Goal: Check status

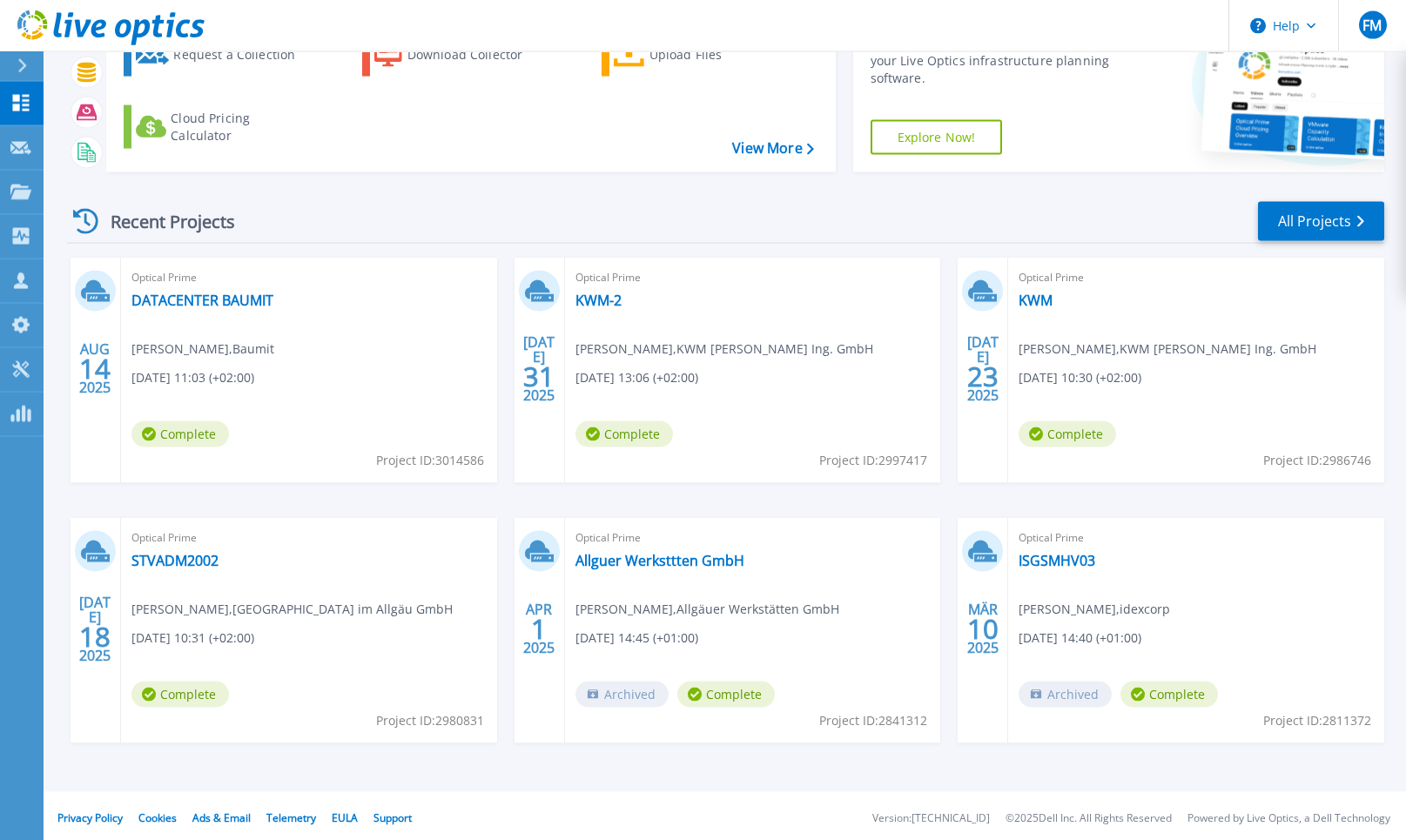
scroll to position [124, 0]
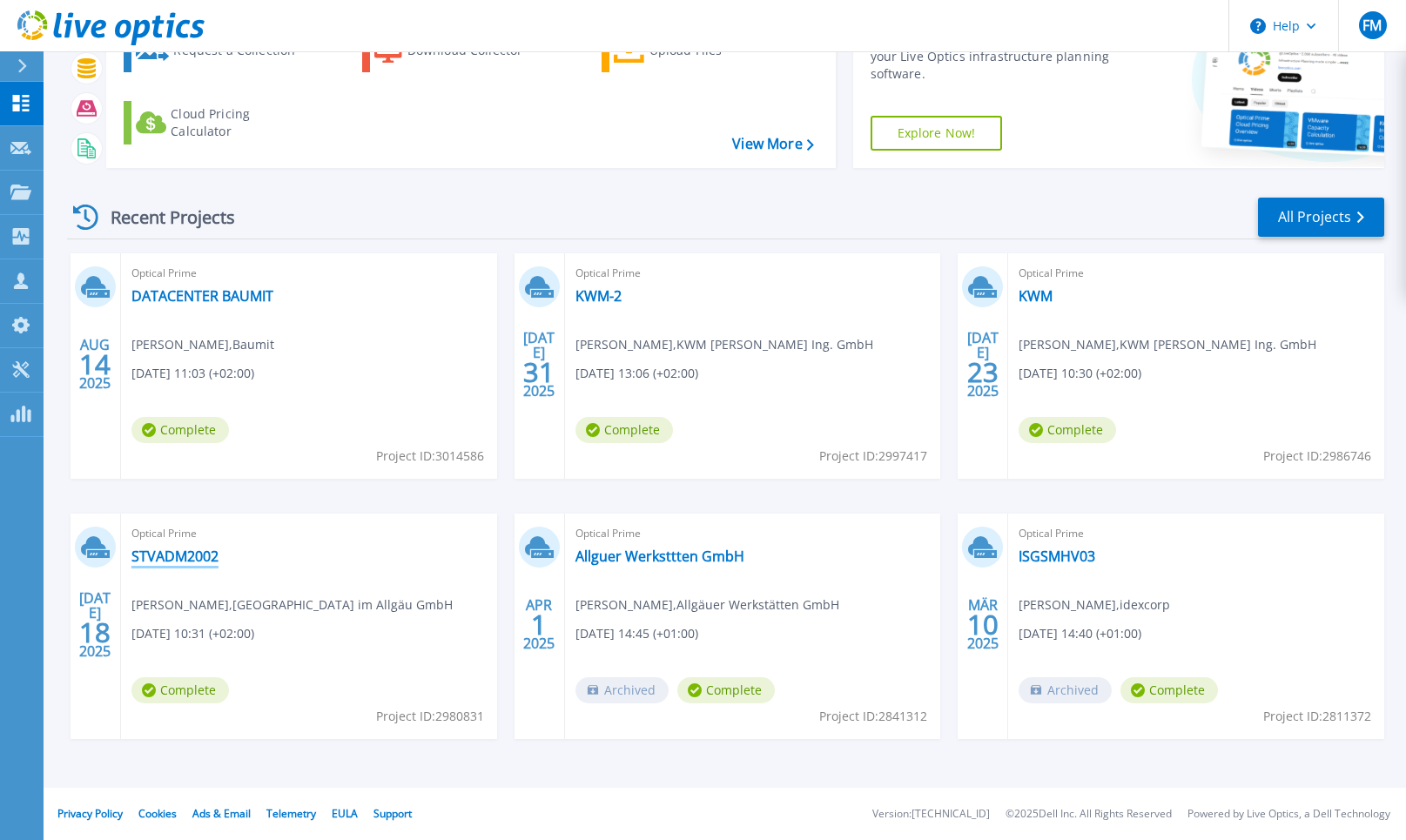
click at [178, 554] on link "STVADM2002" at bounding box center [174, 556] width 87 height 18
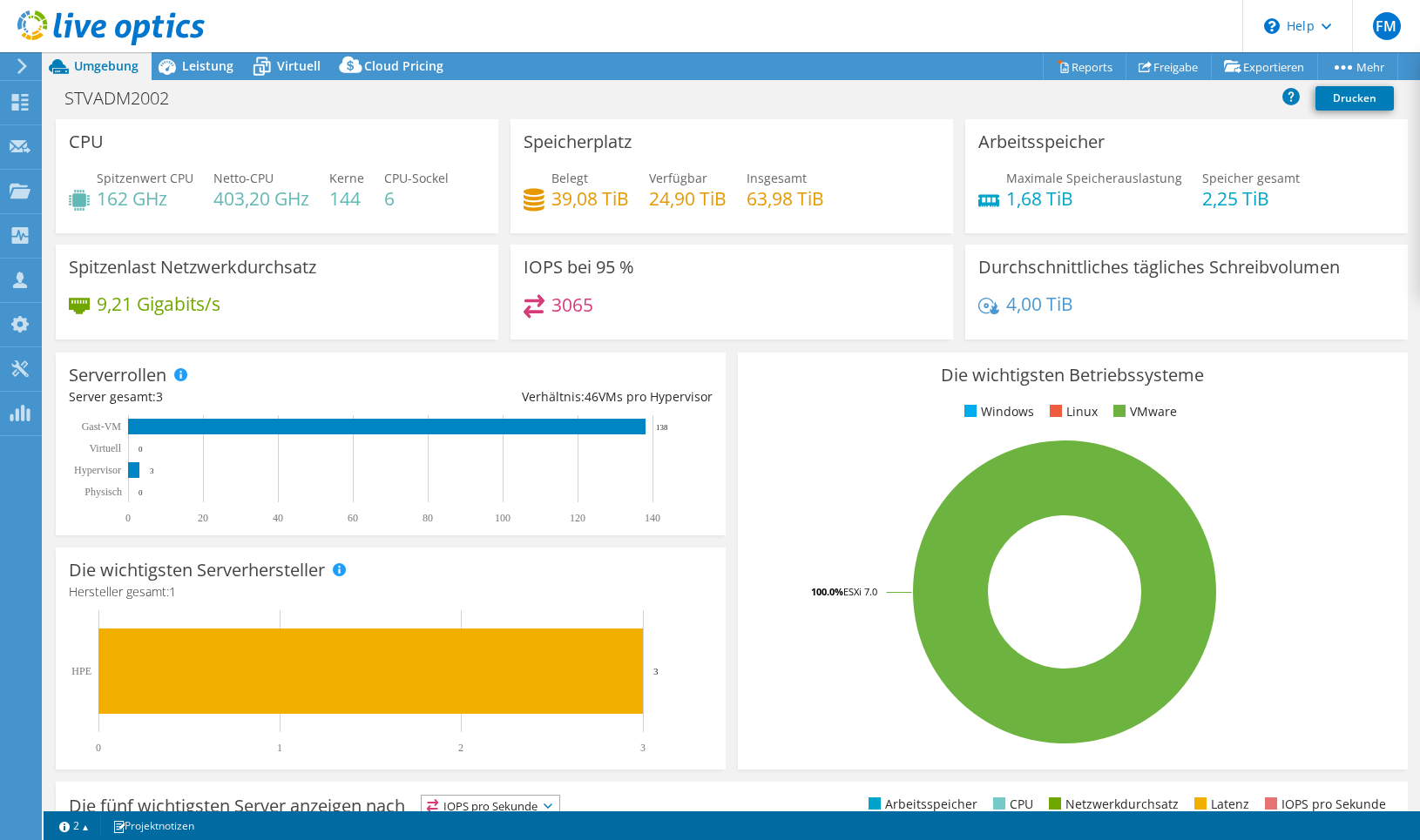
select select "USD"
click at [312, 94] on div "STVADM2002 Drucken" at bounding box center [732, 98] width 1376 height 32
click at [306, 78] on div "Virtuell" at bounding box center [290, 66] width 87 height 28
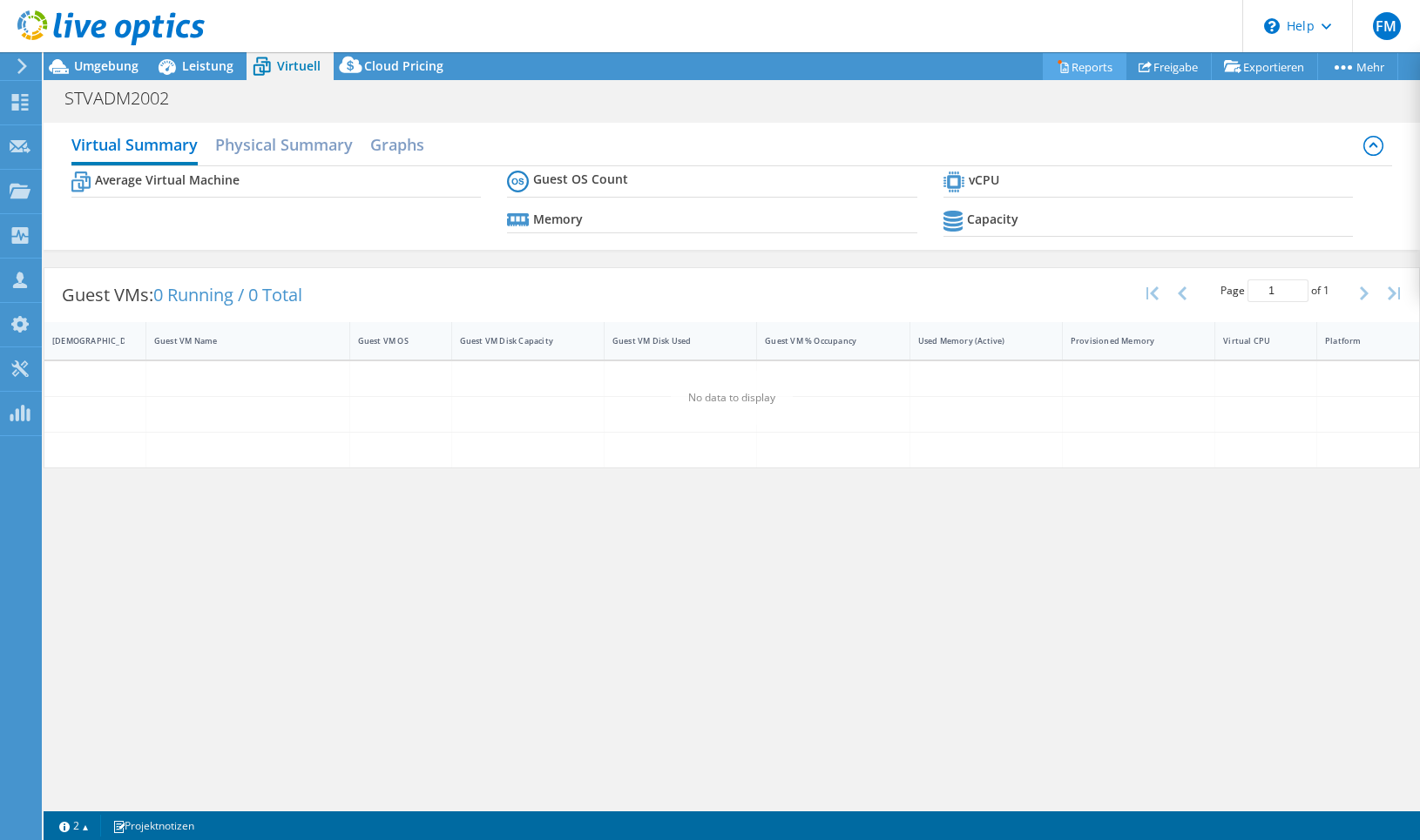
click at [1087, 74] on link "Reports" at bounding box center [1085, 66] width 84 height 27
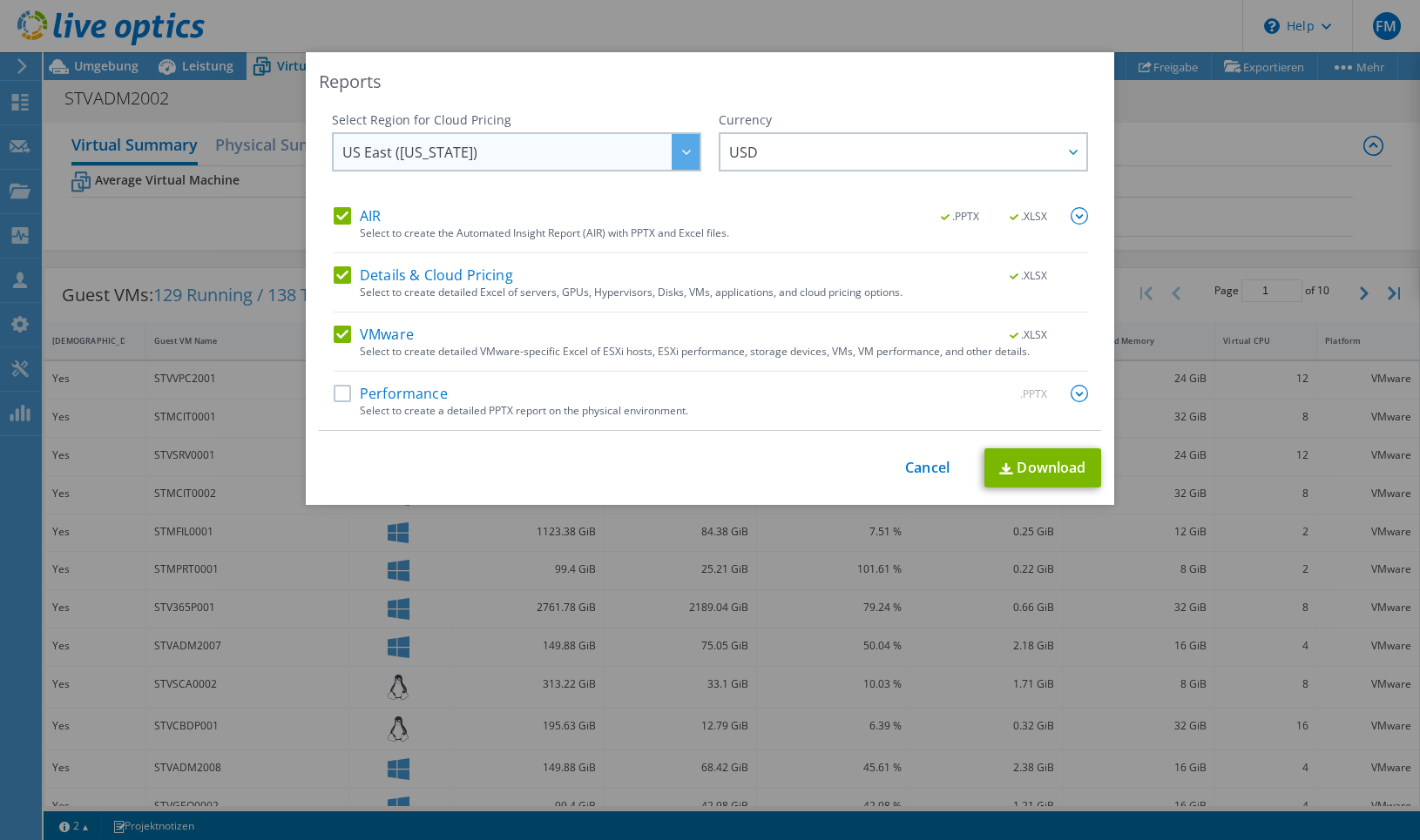
click at [630, 155] on span "US East ([US_STATE])" at bounding box center [521, 151] width 357 height 36
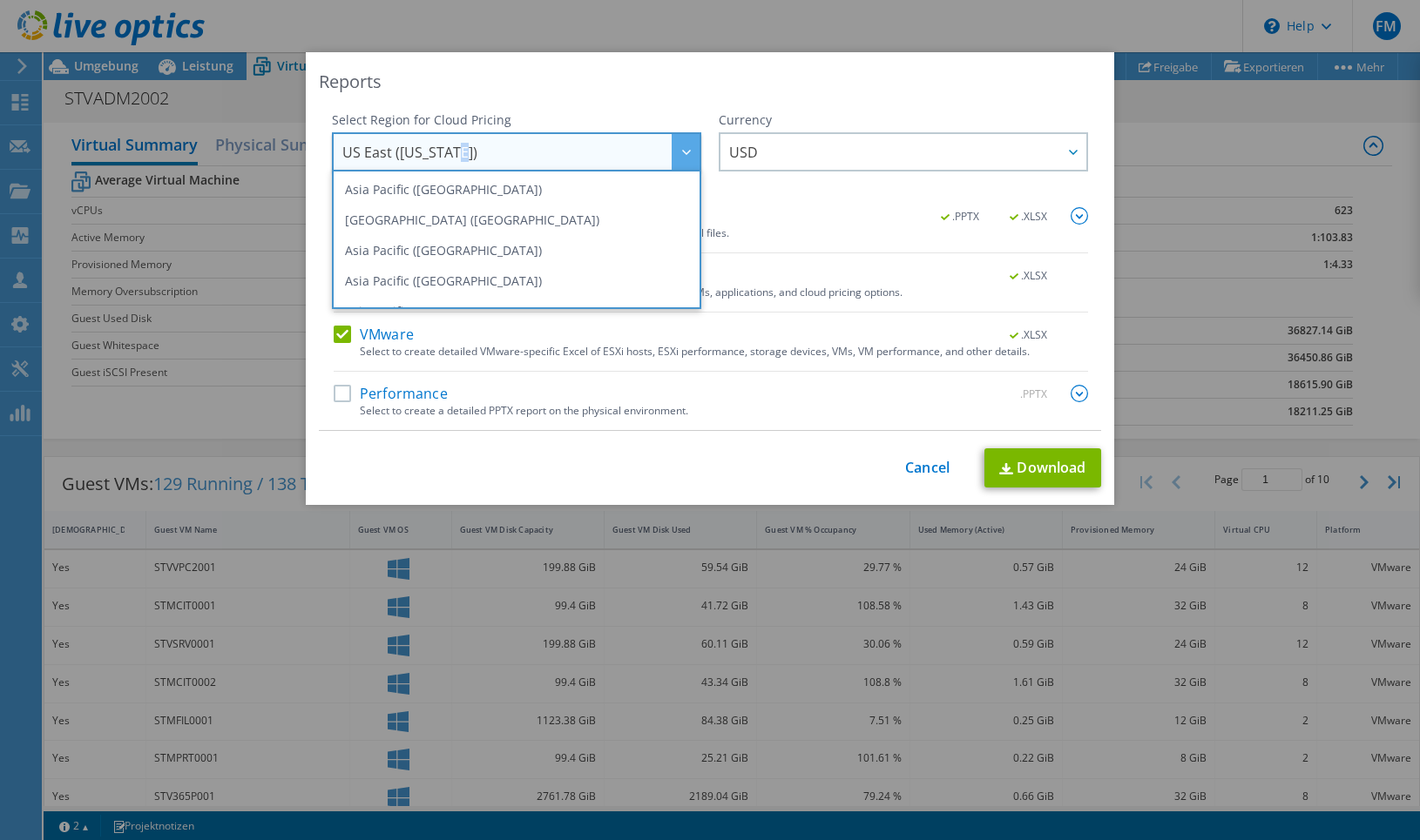
click at [630, 155] on span "US East ([US_STATE])" at bounding box center [521, 151] width 357 height 36
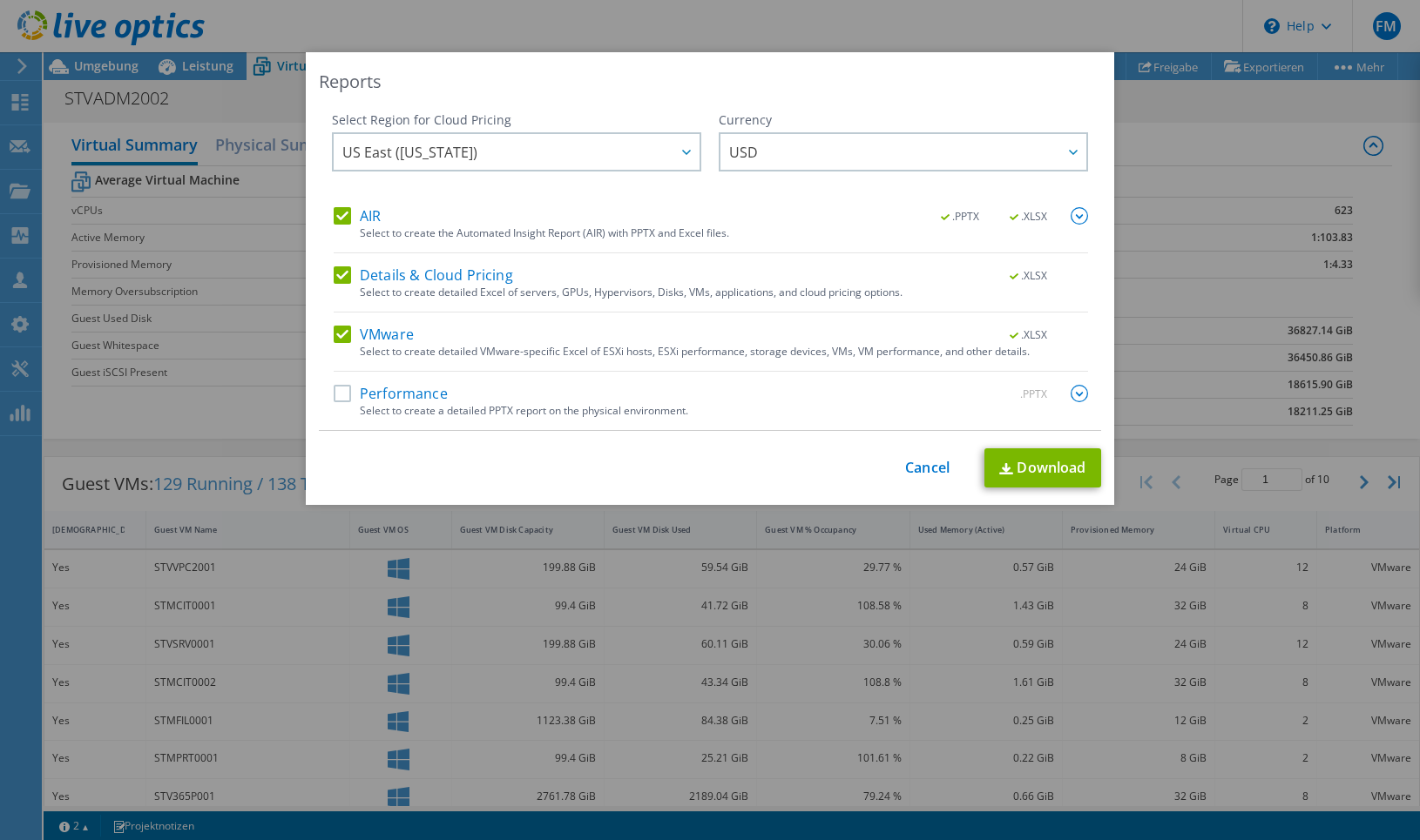
click at [956, 489] on div "Reports Select Region for Cloud Pricing Asia Pacific (Hong Kong) Asia Pacific (…" at bounding box center [709, 278] width 808 height 452
click at [929, 474] on link "Cancel" at bounding box center [927, 467] width 45 height 17
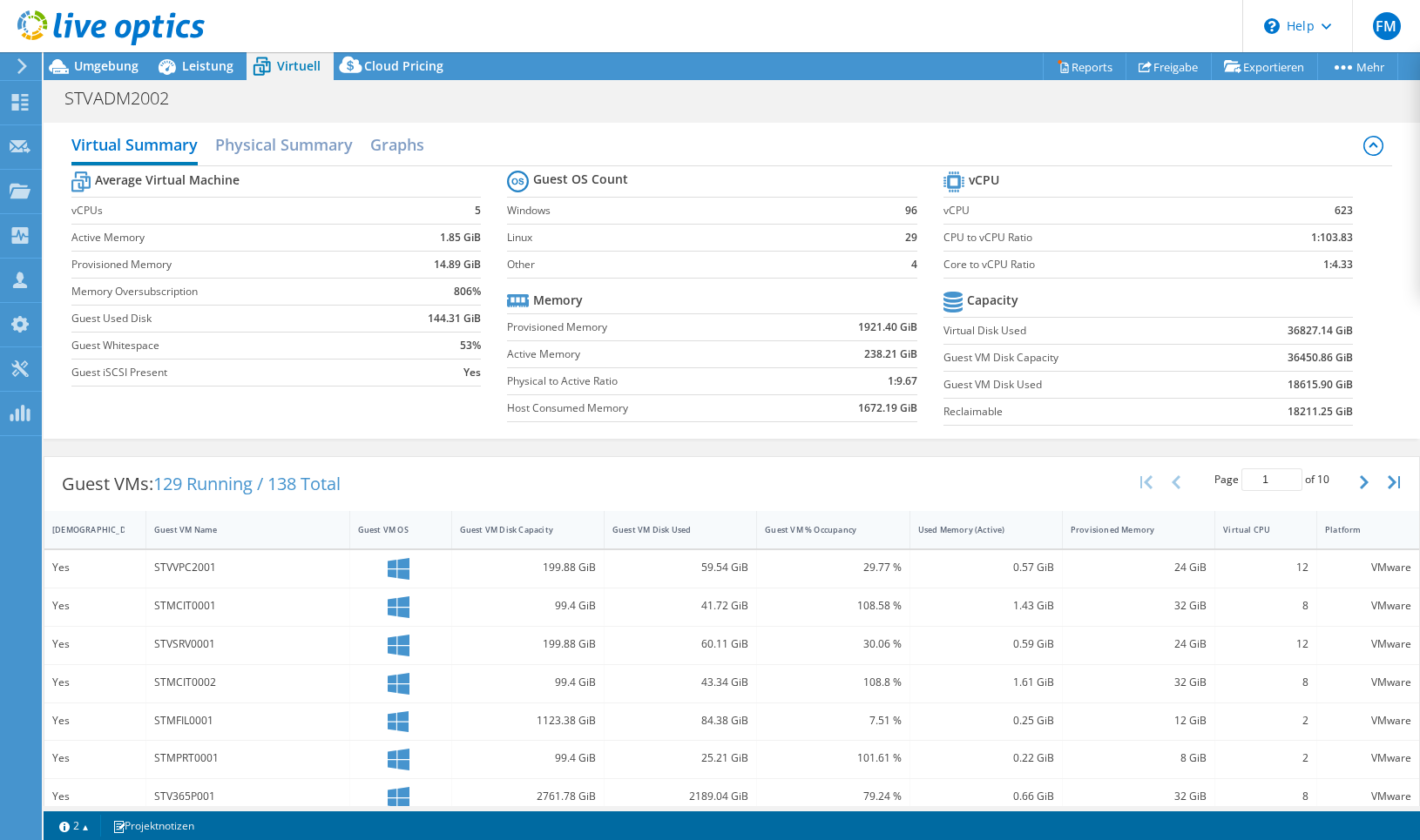
click at [943, 426] on section "vCPU vCPU 623 CPU to vCPU Ratio 1:103.83 Core to vCPU Ratio 1:4.33 Capacity Vir…" at bounding box center [1161, 300] width 436 height 267
click at [382, 68] on span "Cloud Pricing" at bounding box center [404, 66] width 80 height 17
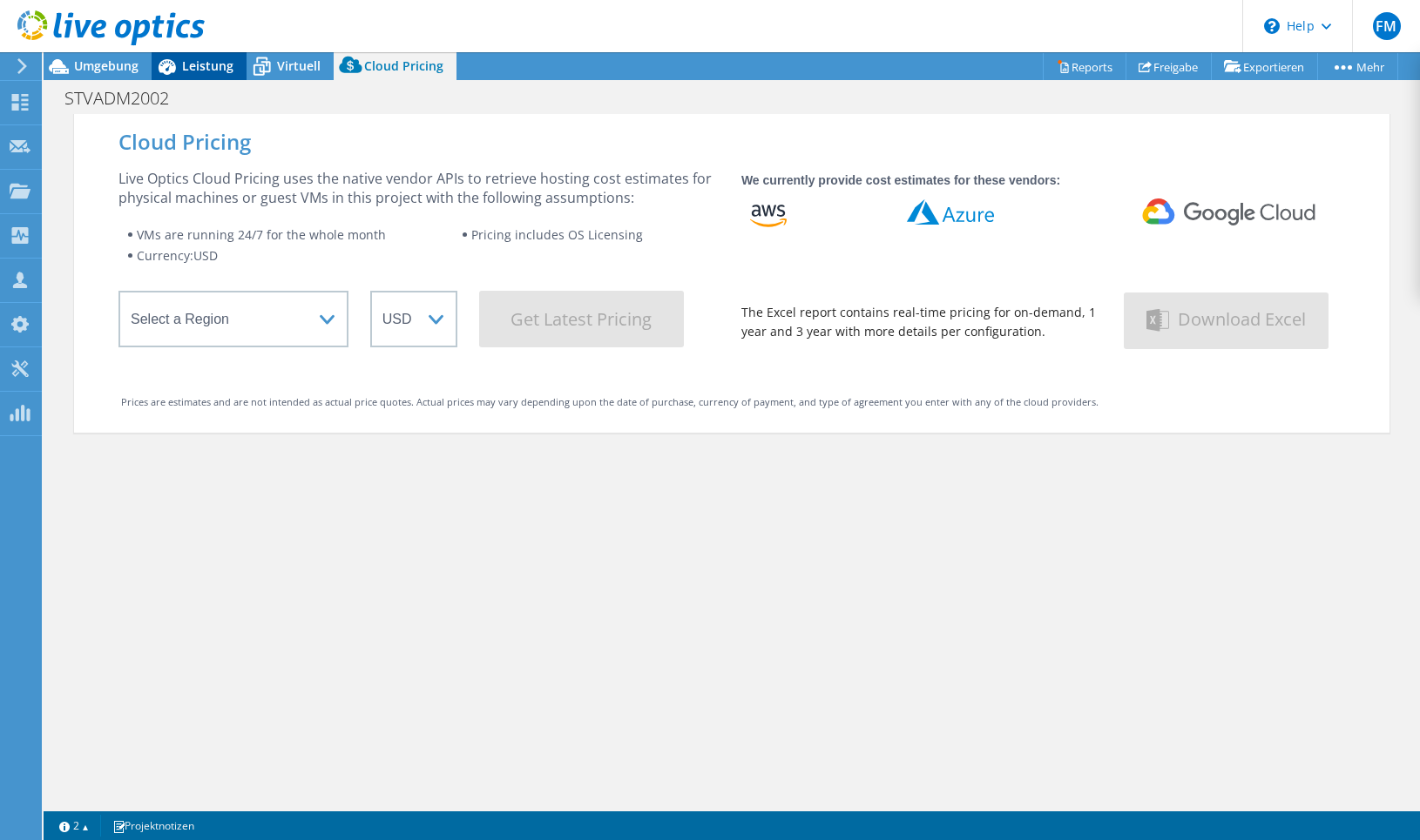
click at [165, 76] on icon at bounding box center [166, 66] width 31 height 31
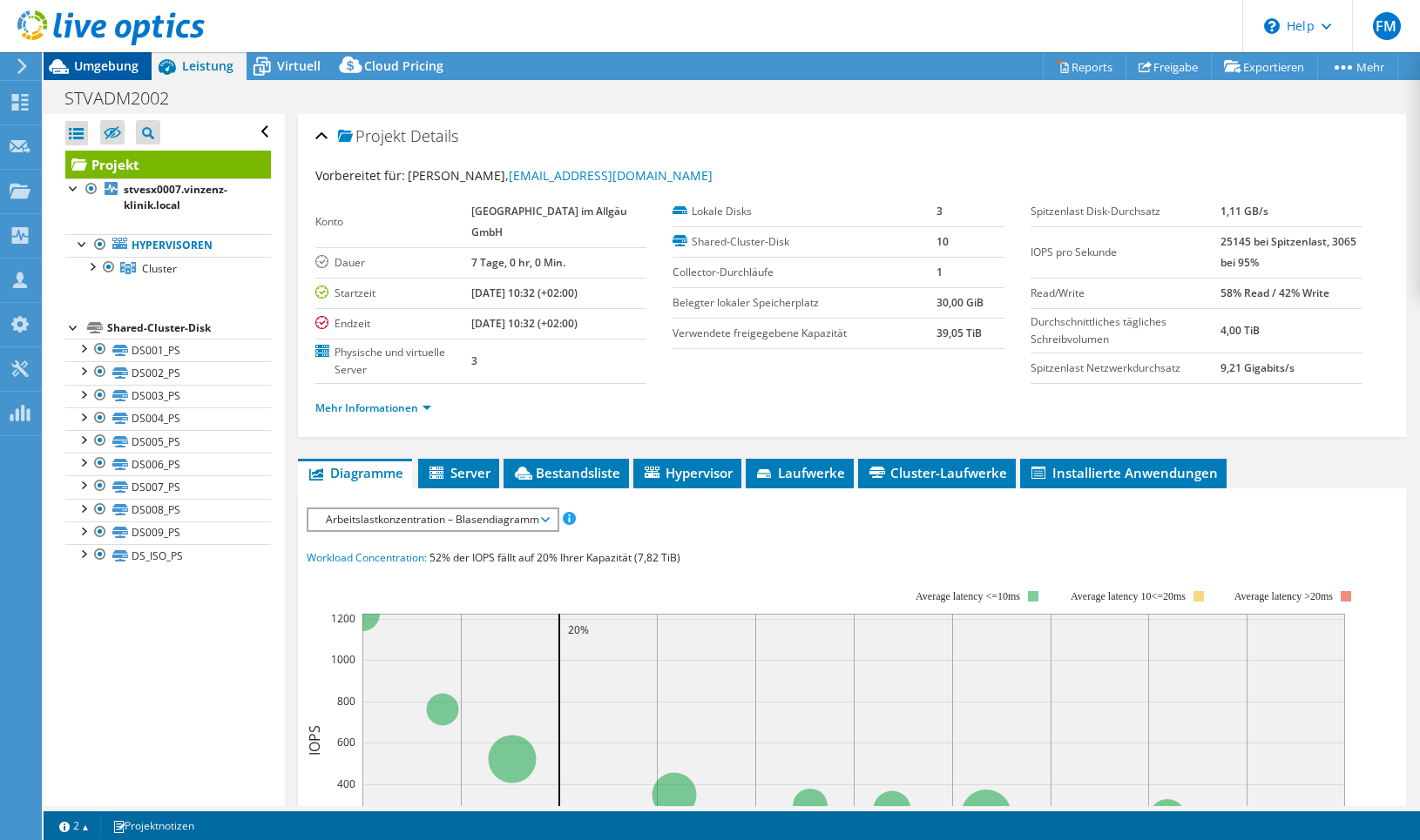
click at [85, 75] on div "Umgebung" at bounding box center [97, 66] width 108 height 28
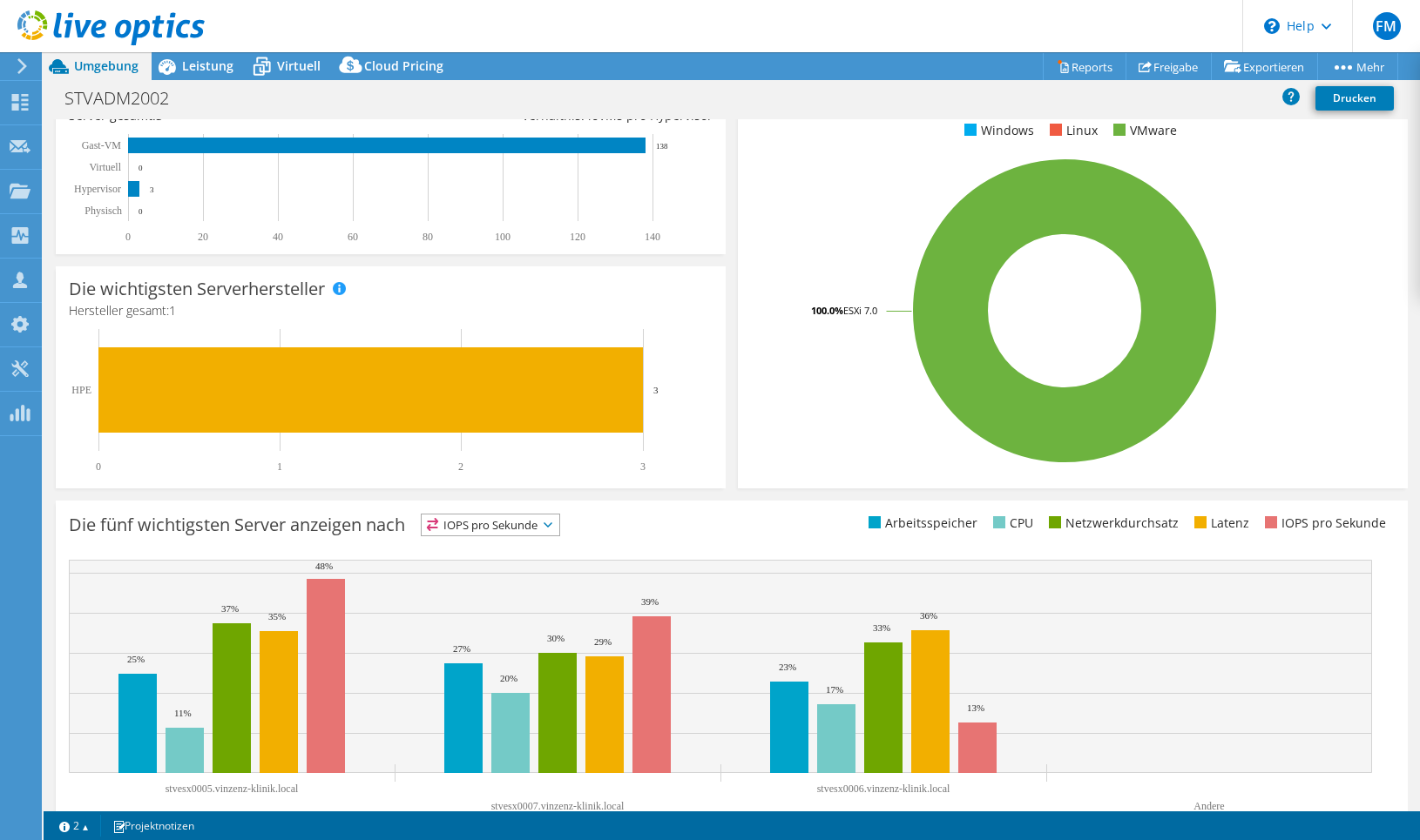
scroll to position [321, 0]
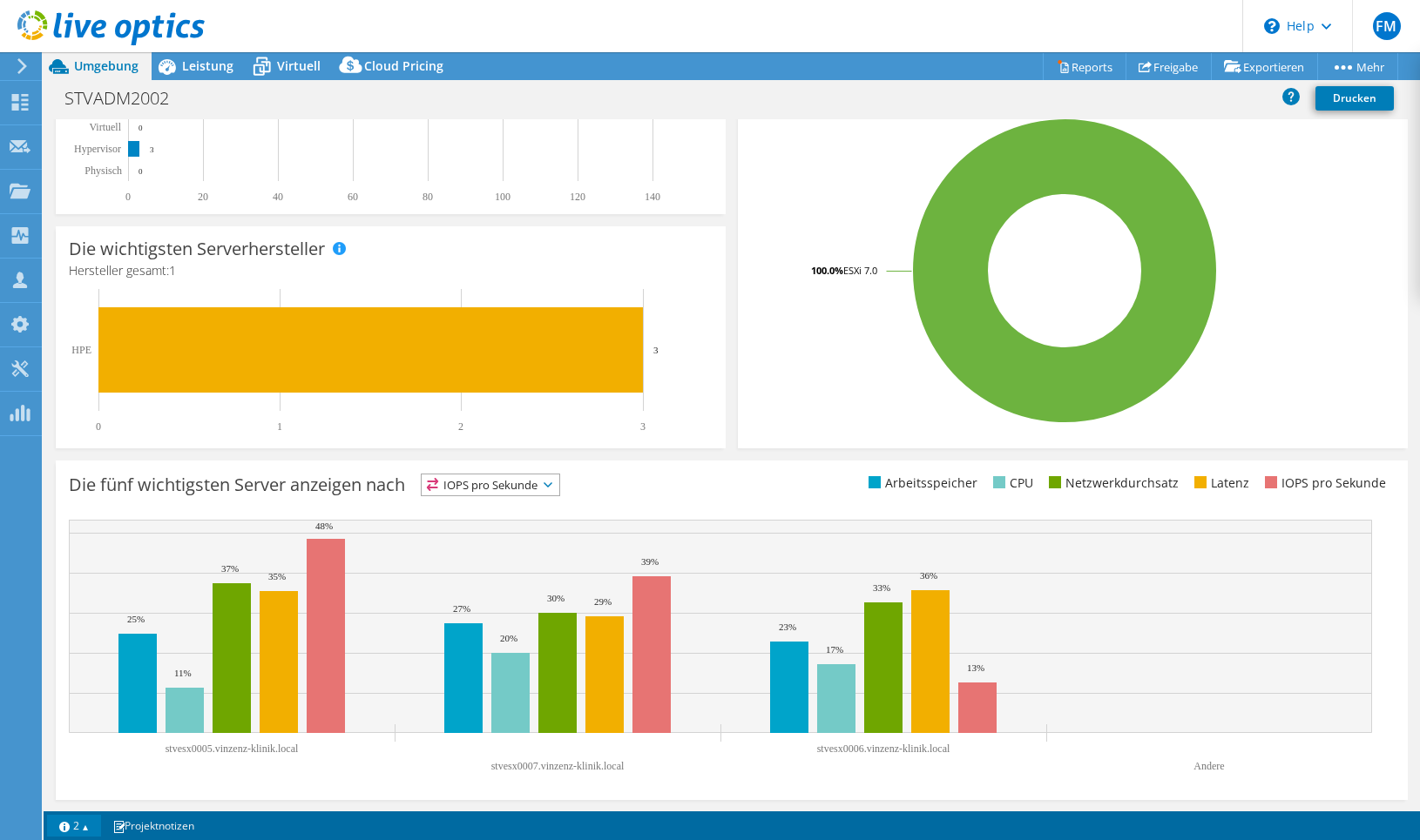
click at [74, 830] on link "2" at bounding box center [74, 825] width 54 height 22
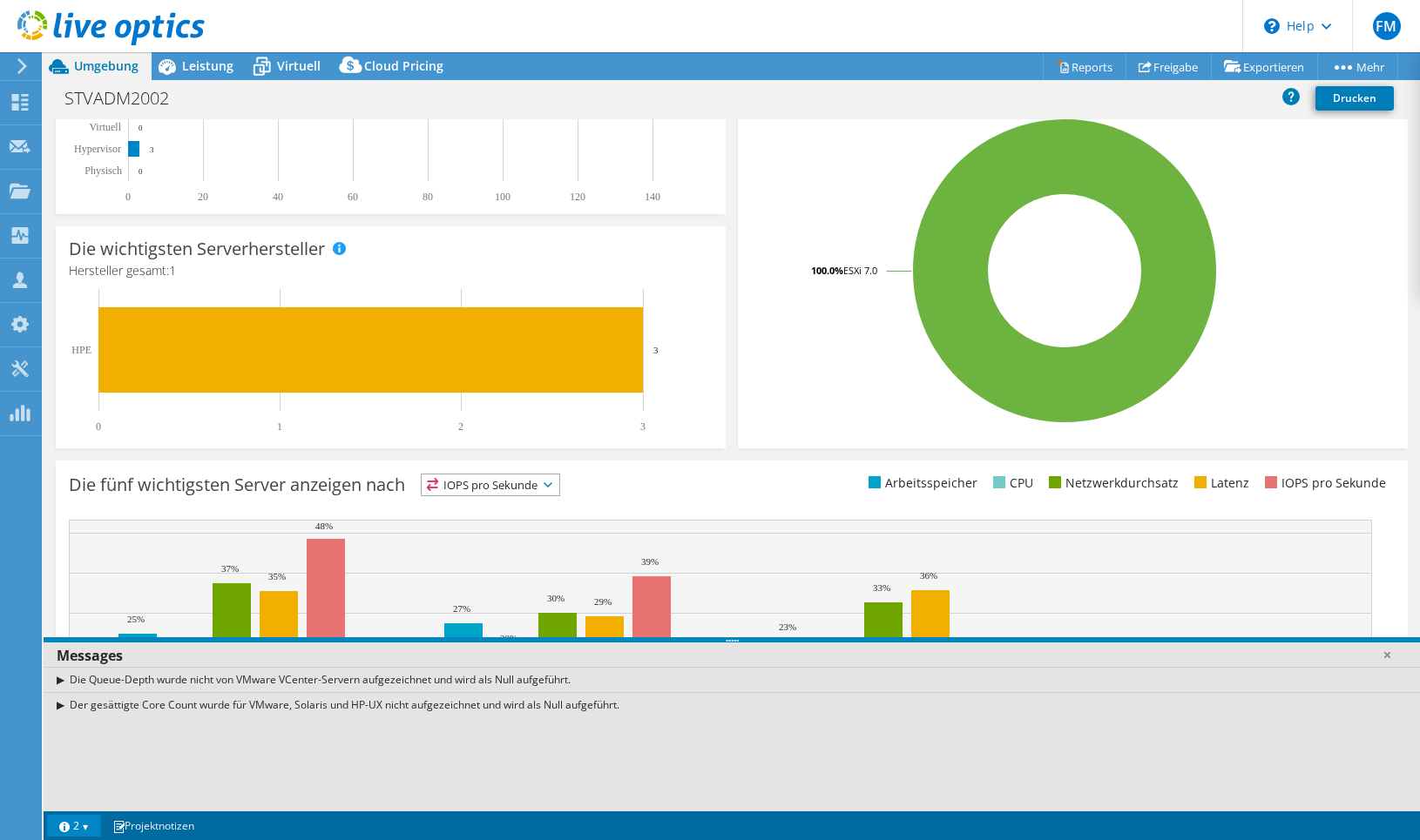
click at [65, 698] on div "Der gesättigte Core Count wurde für VMware, Solaris und HP-UX nicht aufgezeichn…" at bounding box center [732, 704] width 1376 height 25
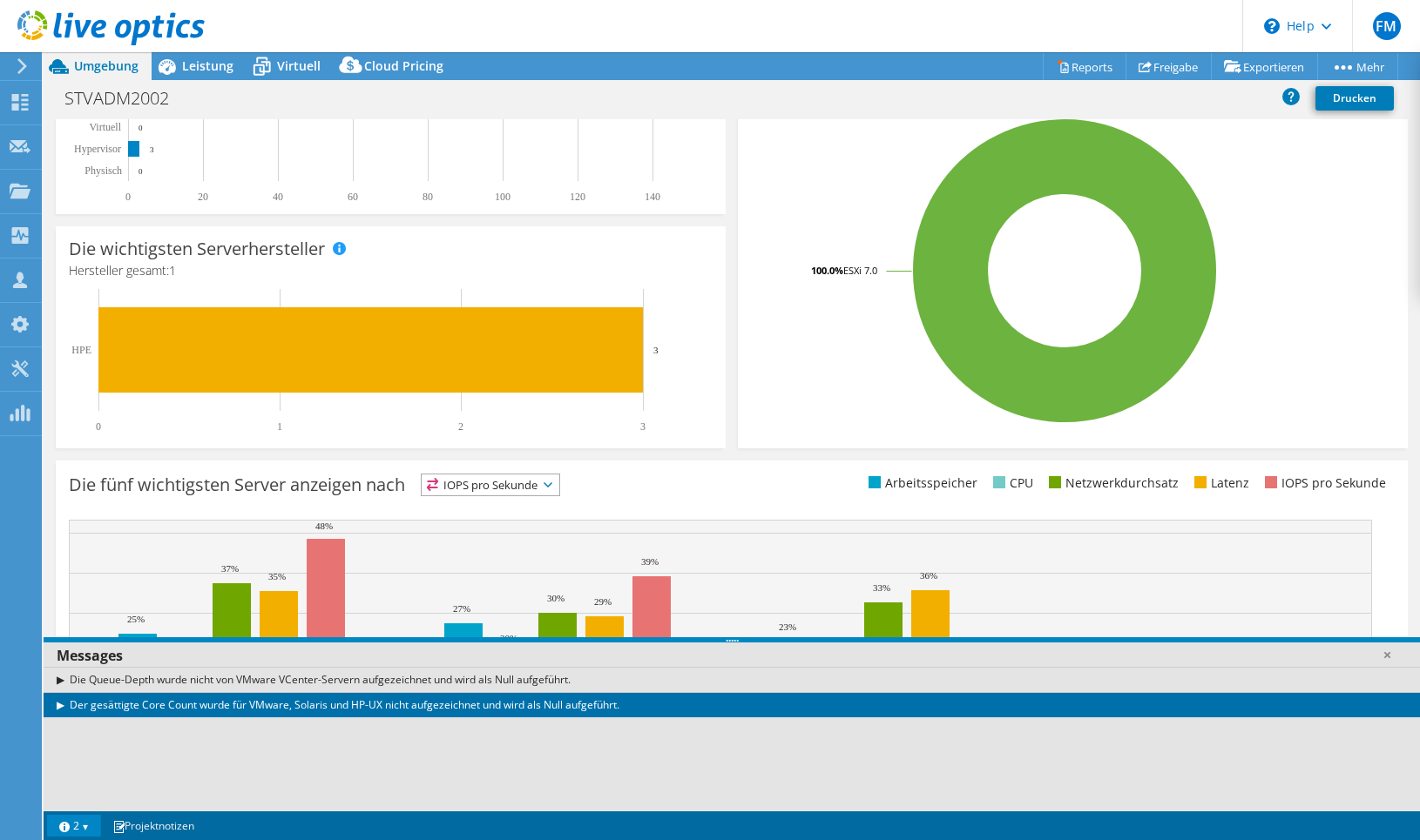
click at [60, 704] on div "Der gesättigte Core Count wurde für VMware, Solaris und HP-UX nicht aufgezeichn…" at bounding box center [732, 704] width 1376 height 25
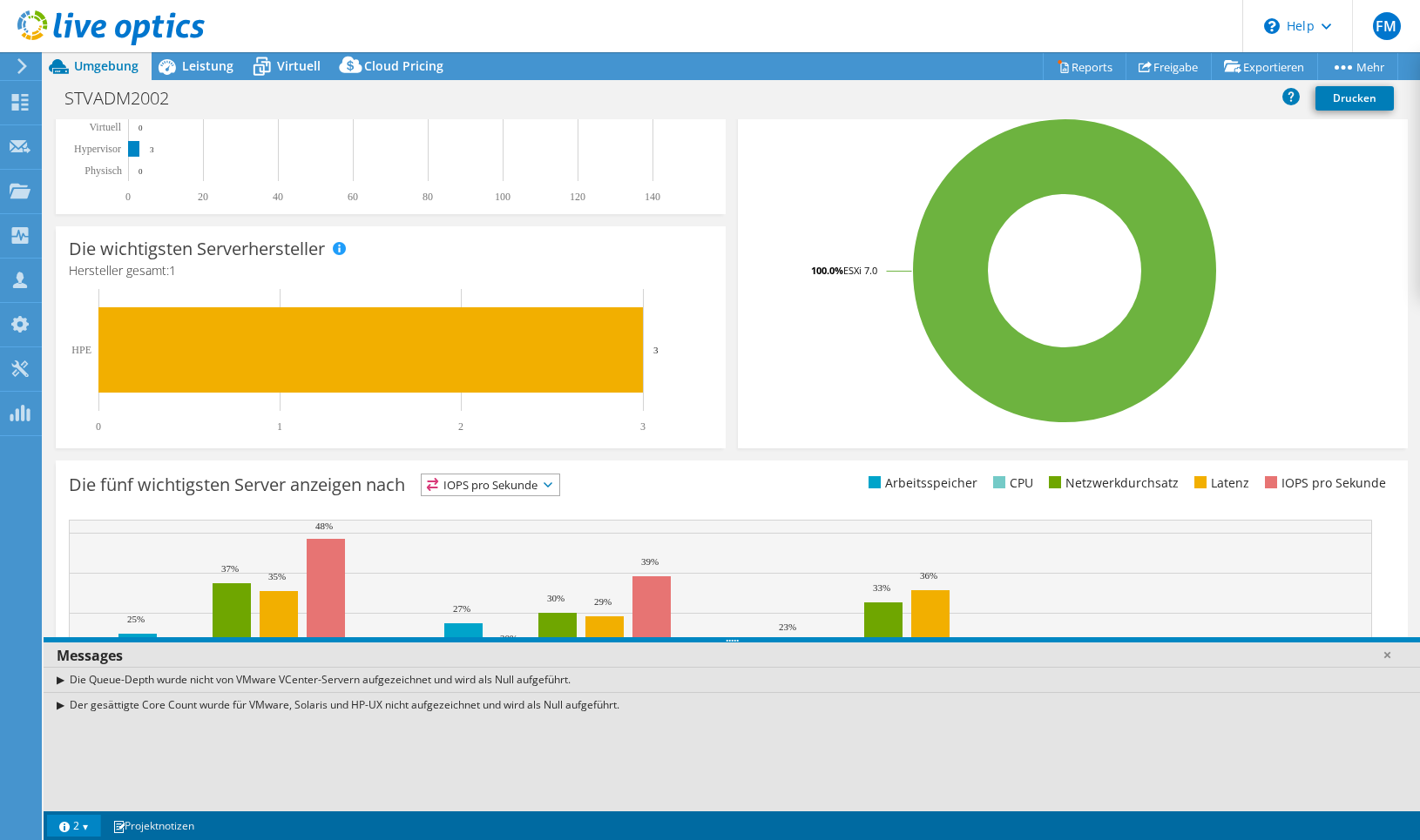
click at [61, 704] on div "Der gesättigte Core Count wurde für VMware, Solaris und HP-UX nicht aufgezeichn…" at bounding box center [732, 704] width 1376 height 25
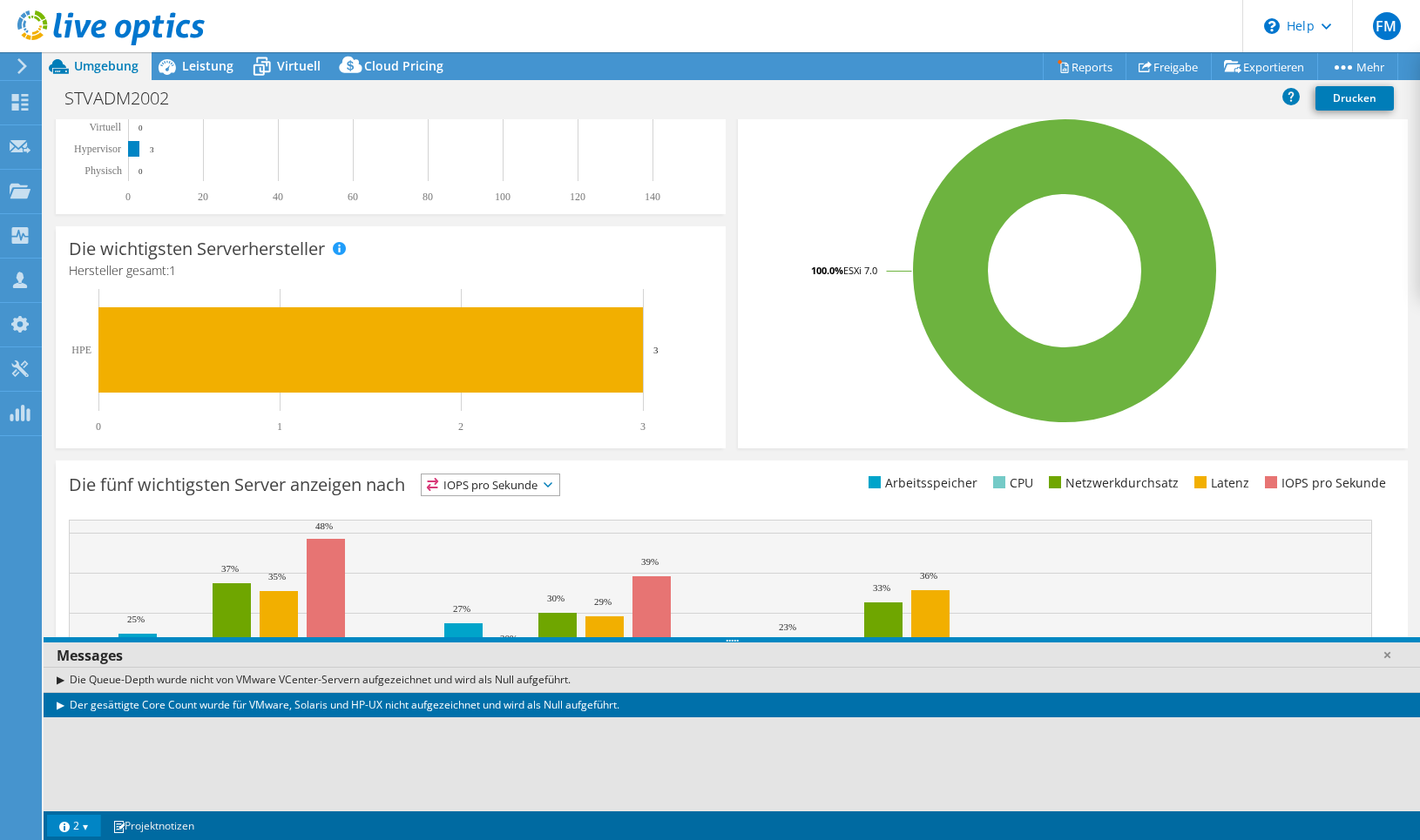
click at [59, 681] on div "Die Queue-Depth wurde nicht von VMware VCenter-Servern aufgezeichnet und wird a…" at bounding box center [732, 679] width 1376 height 25
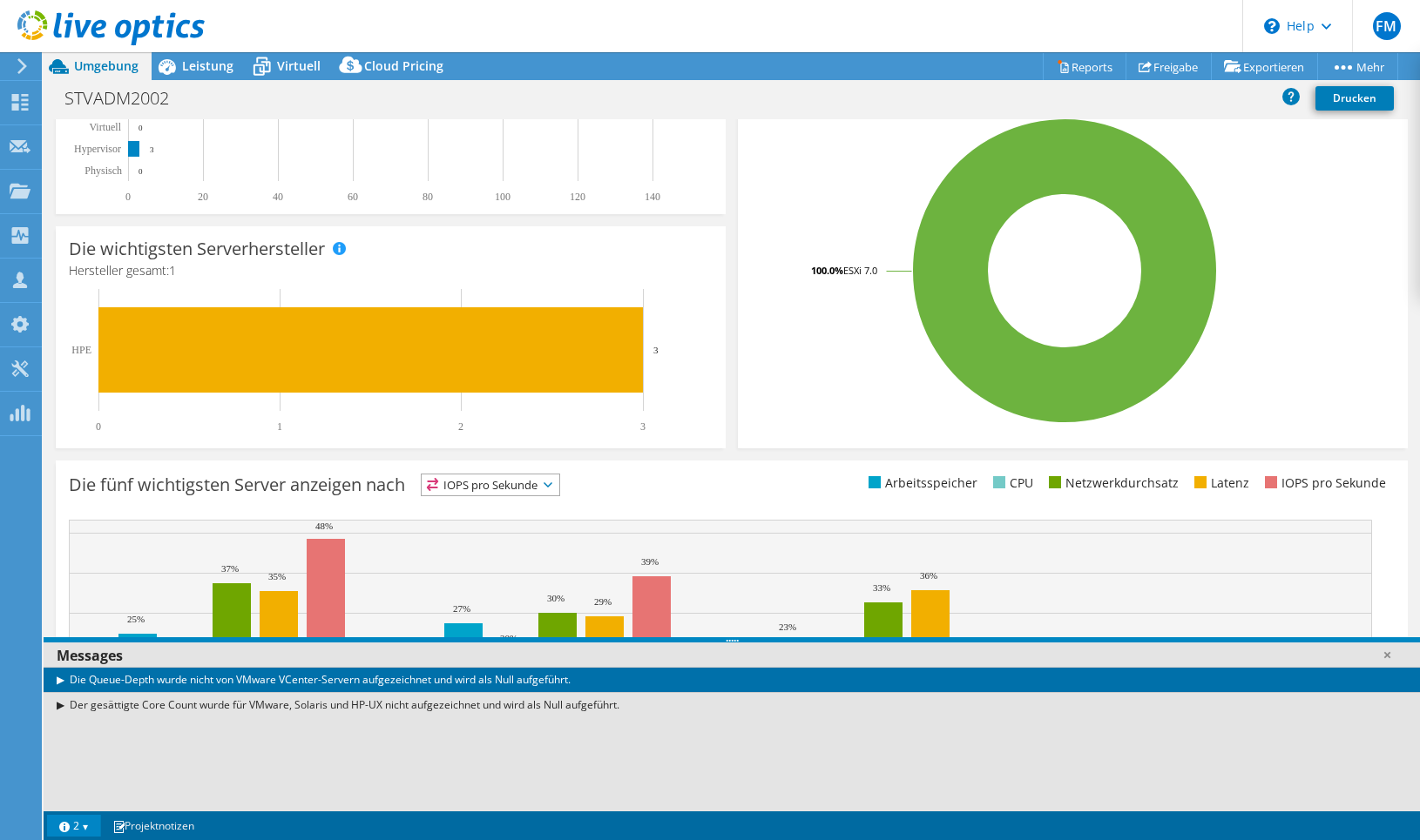
click at [260, 401] on rect at bounding box center [383, 360] width 628 height 144
